Goal: Transaction & Acquisition: Purchase product/service

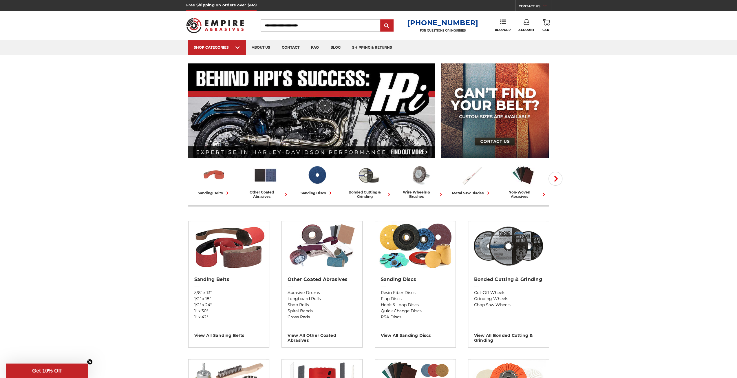
click at [524, 27] on link "Account" at bounding box center [527, 25] width 16 height 13
click at [528, 27] on link "Account" at bounding box center [527, 25] width 16 height 13
click at [528, 23] on icon at bounding box center [527, 22] width 6 height 6
click at [529, 37] on link "Account" at bounding box center [526, 37] width 41 height 11
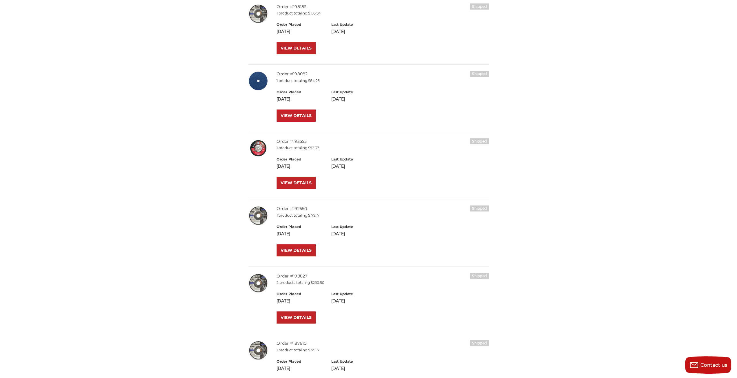
scroll to position [174, 0]
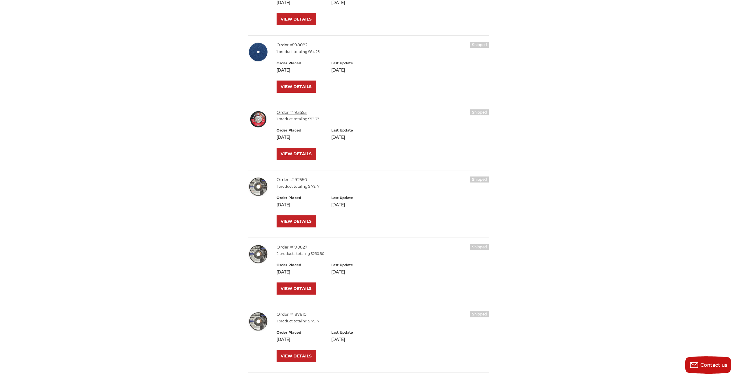
click at [298, 112] on link "Order #193555" at bounding box center [292, 112] width 30 height 5
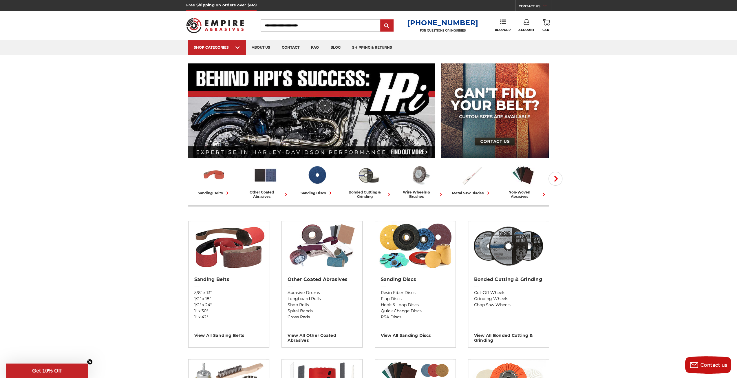
click at [278, 27] on input "Search" at bounding box center [321, 25] width 120 height 12
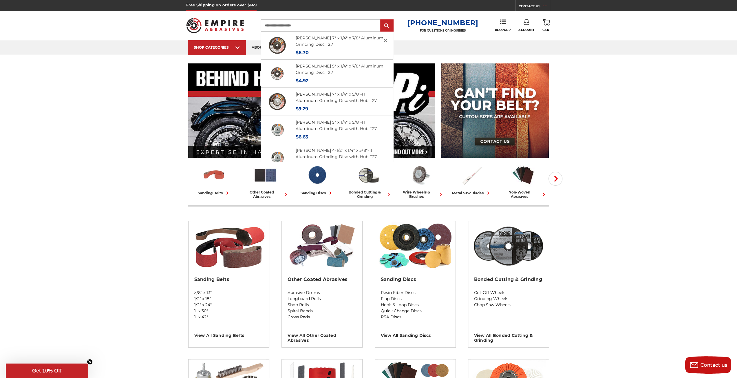
type input "**********"
click at [381, 20] on input "submit" at bounding box center [387, 26] width 12 height 12
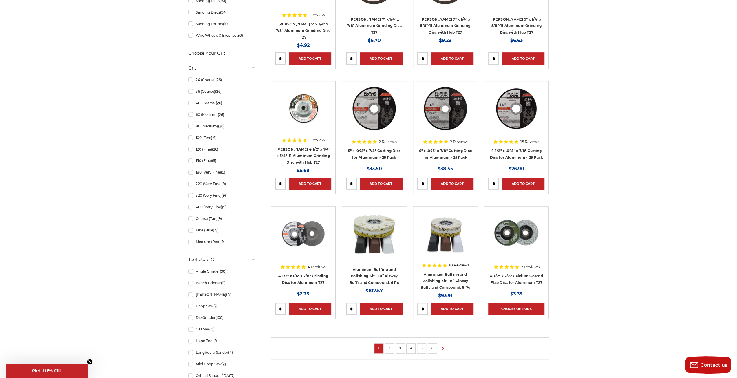
scroll to position [232, 0]
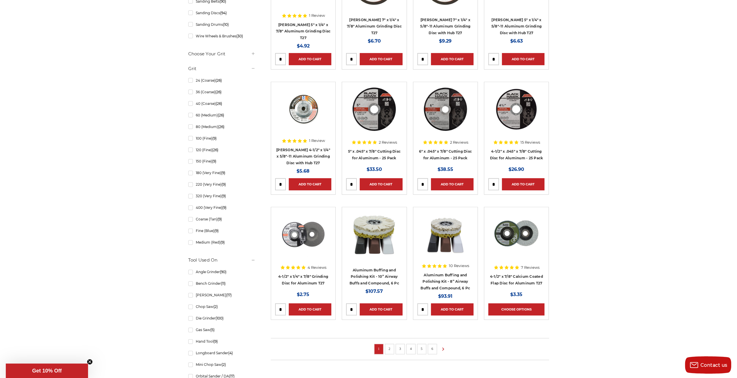
click at [387, 349] on link "2" at bounding box center [390, 349] width 6 height 6
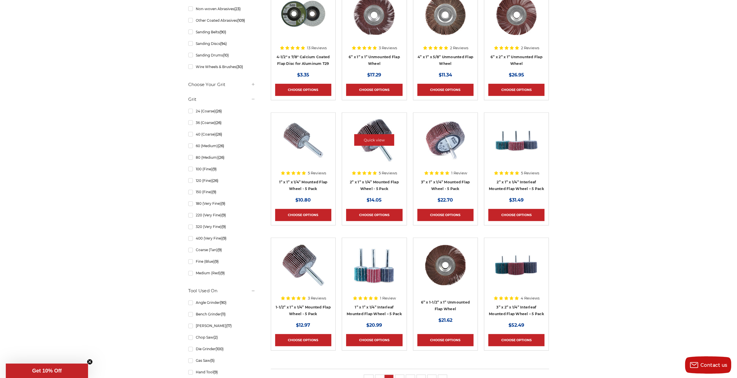
scroll to position [290, 0]
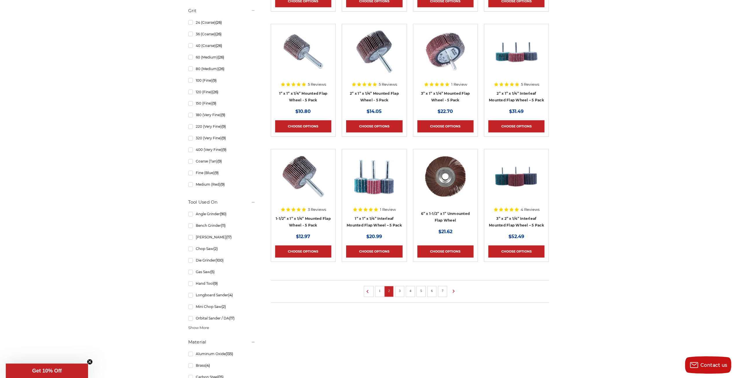
click at [378, 291] on li "1" at bounding box center [379, 291] width 9 height 11
click at [382, 289] on link "1" at bounding box center [380, 291] width 6 height 6
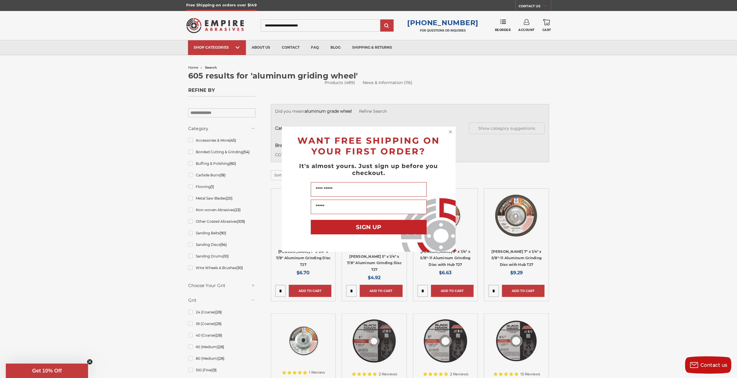
click at [238, 50] on div "Close dialog WANT FREE SHIPPING ON YOUR FIRST ORDER? It's almost yours. Just si…" at bounding box center [368, 189] width 737 height 378
click at [451, 132] on circle "Close dialog" at bounding box center [451, 132] width 6 height 6
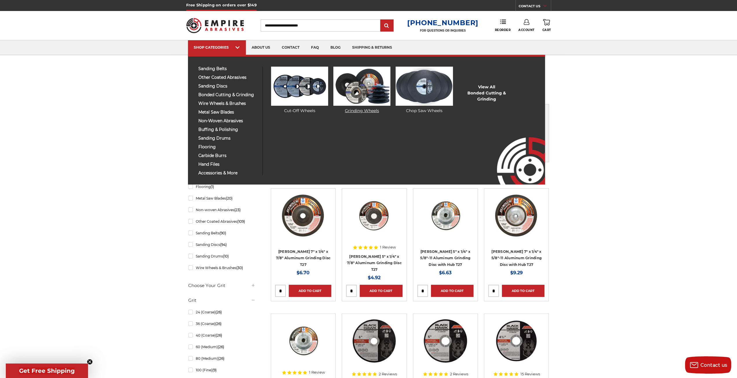
click at [358, 84] on img at bounding box center [362, 86] width 57 height 39
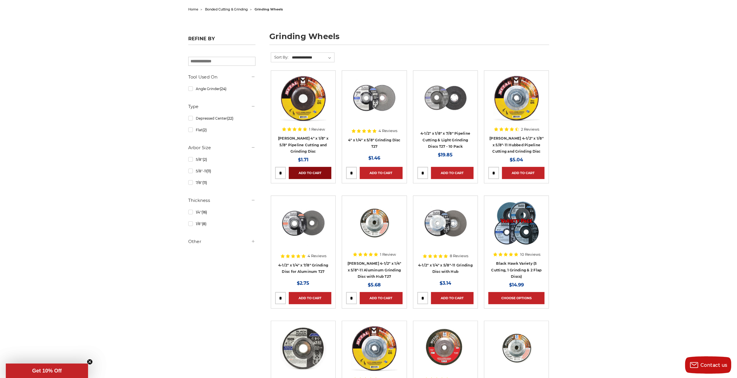
scroll to position [87, 0]
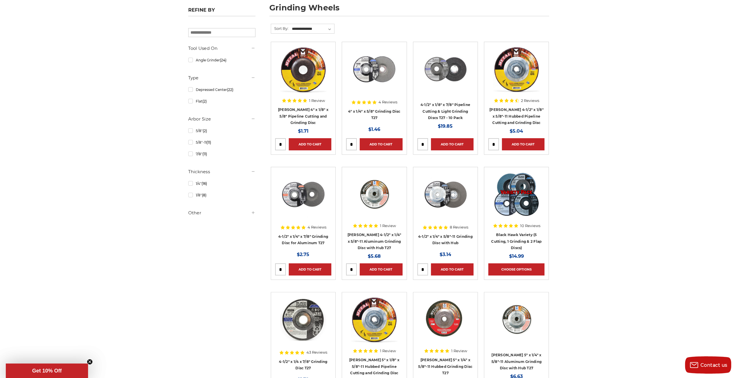
click at [381, 243] on h4 "[PERSON_NAME] 4-1/2" x 1/4" x 5/8"-11 Aluminum Grinding Disc with Hub T27" at bounding box center [374, 242] width 56 height 20
click at [381, 238] on link "[PERSON_NAME] 4-1/2" x 1/4" x 5/8"-11 Aluminum Grinding Disc with Hub T27" at bounding box center [374, 241] width 54 height 17
click at [317, 240] on link "4-1/2" x 1/4" x 7/8" Grinding Disc for Aluminum T27" at bounding box center [303, 239] width 50 height 11
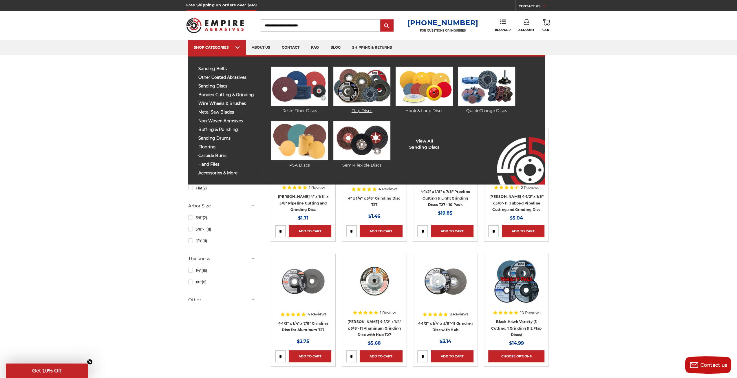
click at [356, 87] on img at bounding box center [362, 86] width 57 height 39
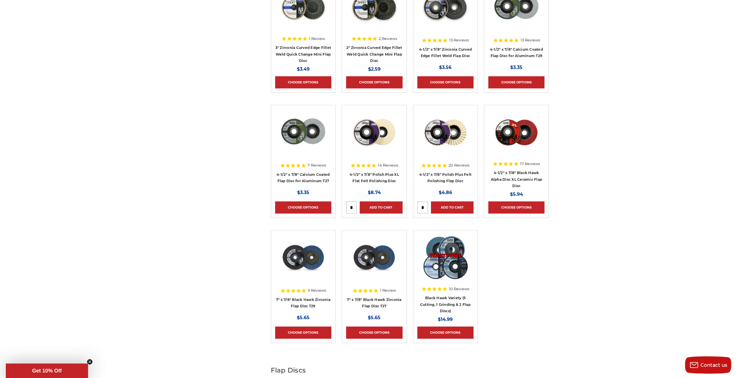
scroll to position [522, 0]
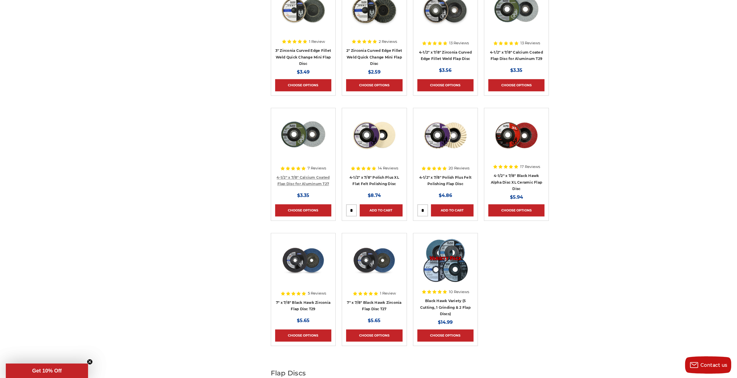
click at [321, 184] on link "4-1/2" x 7/8" Calcium Coated Flap Disc for Aluminum T27" at bounding box center [303, 180] width 53 height 11
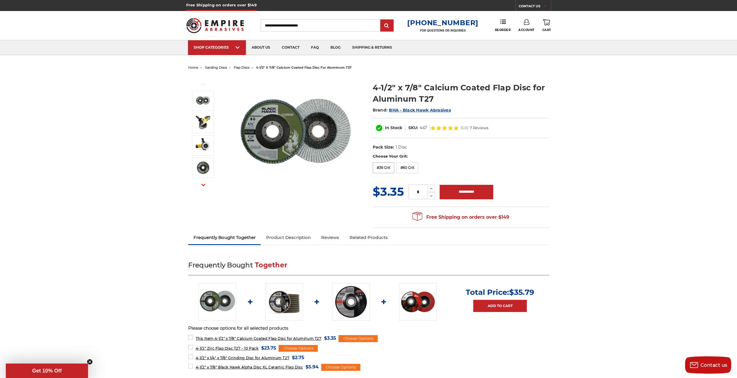
click at [385, 169] on label "#36 Grit" at bounding box center [384, 167] width 22 height 11
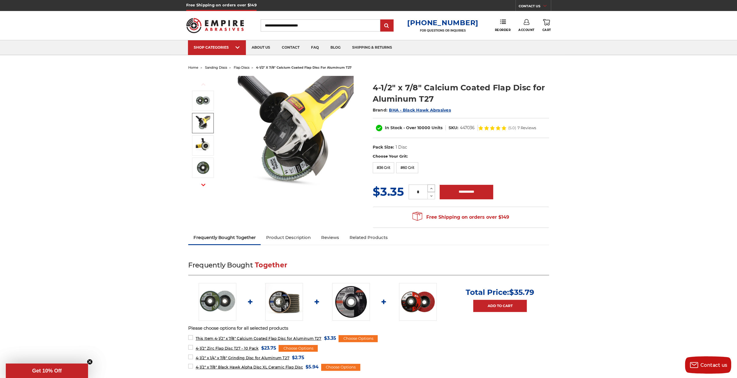
click at [428, 189] on button "Increase Quantity:" at bounding box center [432, 189] width 8 height 8
type input "*"
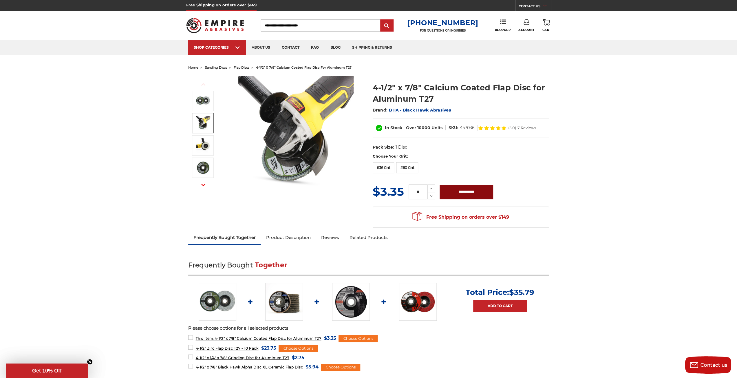
click at [456, 192] on input "**********" at bounding box center [467, 192] width 54 height 14
type input "**********"
click at [547, 26] on link "5 Cart" at bounding box center [546, 25] width 9 height 13
click at [514, 54] on link "Check out now" at bounding box center [507, 49] width 71 height 13
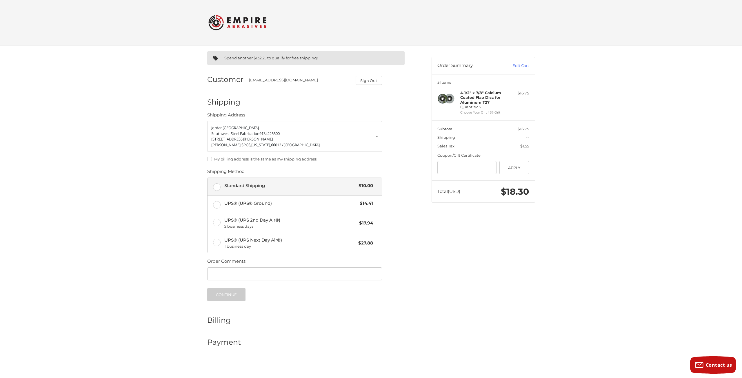
click at [220, 184] on label "Standard Shipping $10.00" at bounding box center [294, 186] width 174 height 17
click at [208, 159] on label "My billing address is the same as my shipping address." at bounding box center [294, 159] width 175 height 5
click at [237, 274] on input "Order Comments" at bounding box center [294, 273] width 175 height 13
type input "********"
click at [230, 293] on button "Continue" at bounding box center [226, 294] width 39 height 13
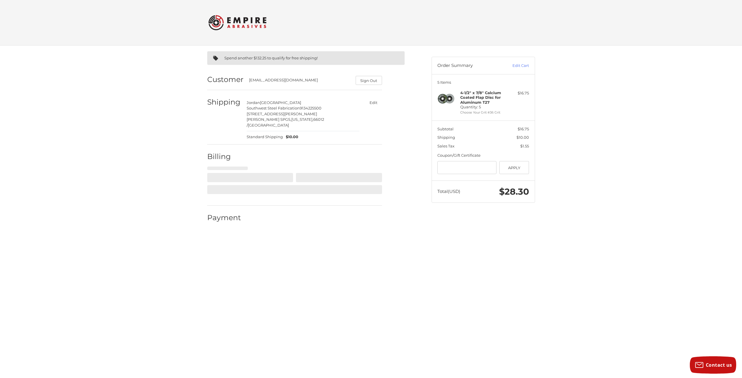
select select "**"
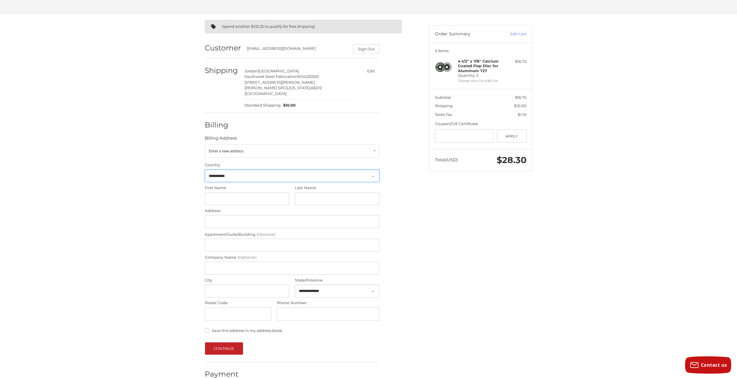
scroll to position [36, 0]
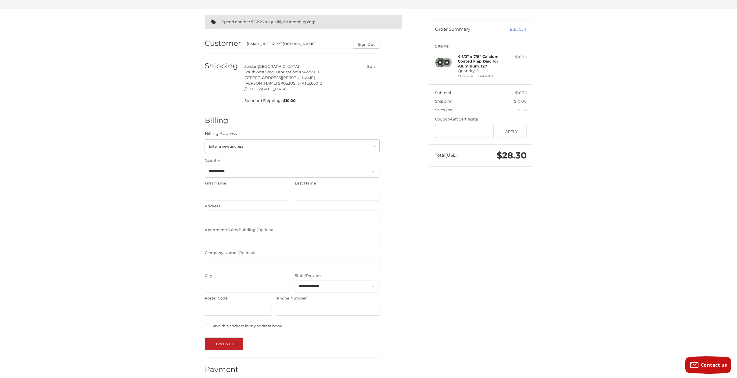
click at [375, 140] on link "Enter a new address" at bounding box center [292, 146] width 175 height 13
click at [318, 167] on p "Jordan Mendenhall" at bounding box center [292, 170] width 163 height 6
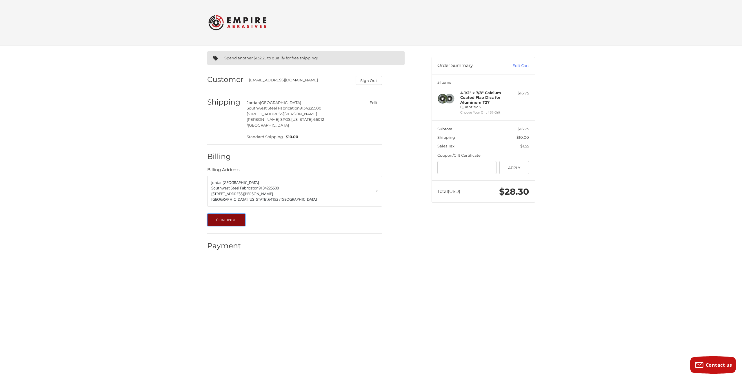
click at [238, 215] on button "Continue" at bounding box center [226, 220] width 39 height 13
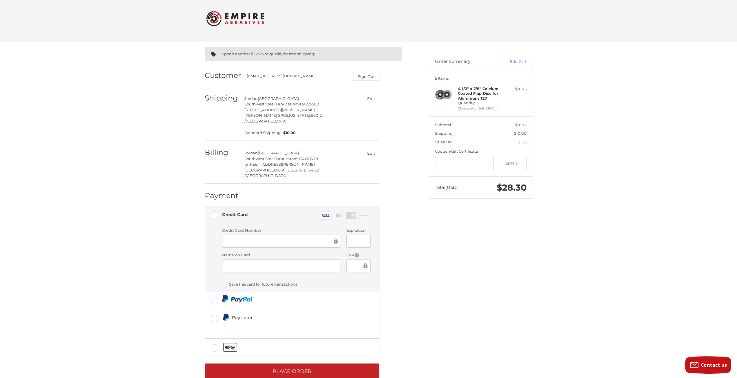
scroll to position [5, 0]
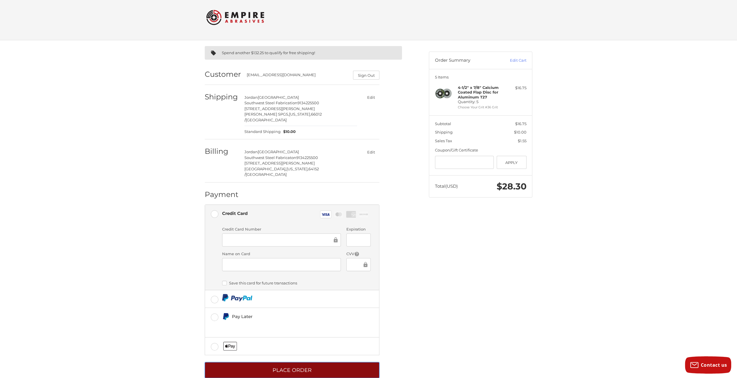
click at [316, 362] on button "Place Order" at bounding box center [292, 370] width 175 height 16
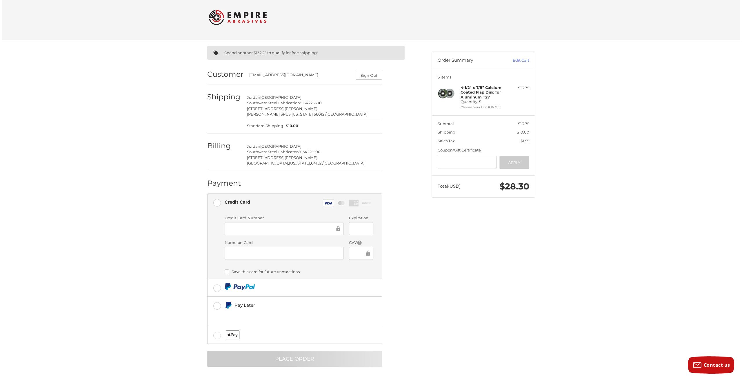
scroll to position [0, 0]
